Goal: Navigation & Orientation: Find specific page/section

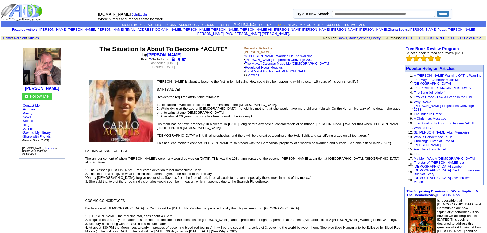
click at [279, 23] on link "BLOGS" at bounding box center [279, 24] width 10 height 3
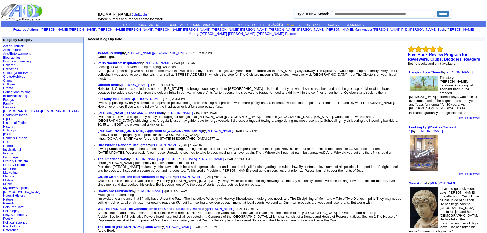
click at [293, 23] on link "NEWS" at bounding box center [290, 24] width 9 height 3
